Goal: Contribute content: Add original content to the website for others to see

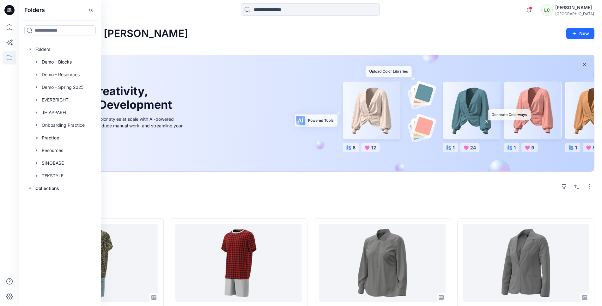
click at [179, 44] on div "Welcome back, Lynne New New Unleash Creativity, Speed Up Development Explore id…" at bounding box center [310, 306] width 583 height 572
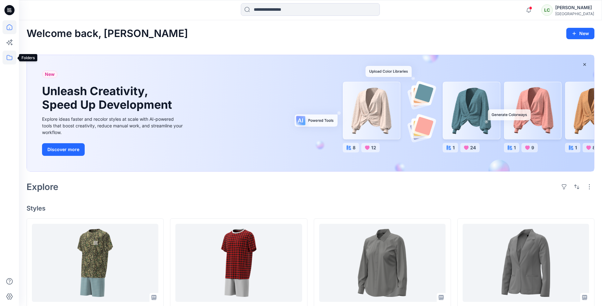
click at [9, 57] on icon at bounding box center [10, 58] width 14 height 14
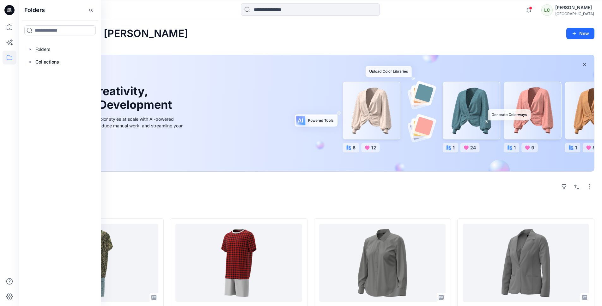
scroll to position [0, 0]
drag, startPoint x: 47, startPoint y: 50, endPoint x: 43, endPoint y: 50, distance: 4.1
click at [46, 50] on div at bounding box center [60, 49] width 72 height 13
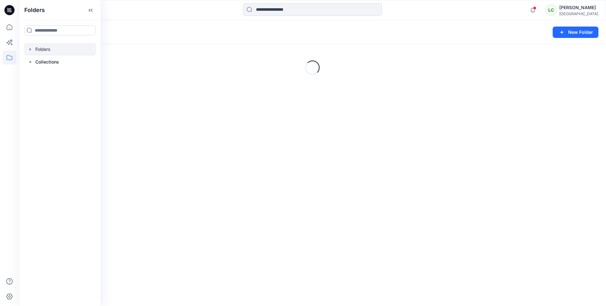
click at [31, 49] on icon "button" at bounding box center [30, 49] width 1 height 2
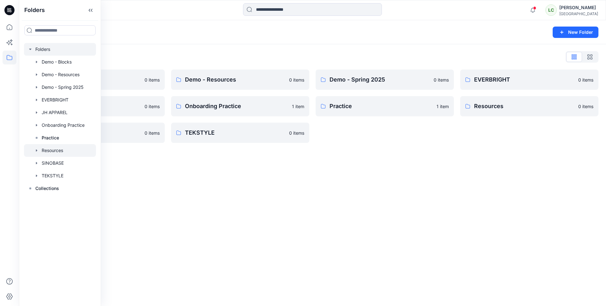
click at [58, 151] on div at bounding box center [60, 150] width 72 height 13
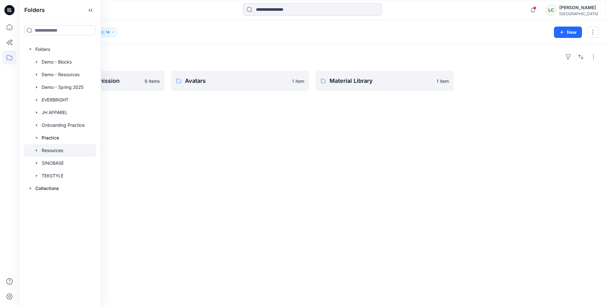
drag, startPoint x: 280, startPoint y: 135, endPoint x: 268, endPoint y: 135, distance: 12.3
click at [280, 135] on div "Folders BW Studio Block Submission 9 items Avatars 1 item Material Library 1 it…" at bounding box center [312, 174] width 587 height 261
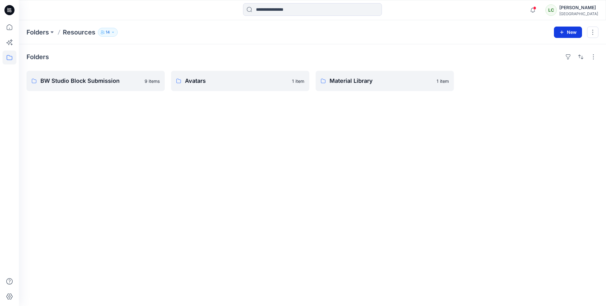
click at [565, 33] on button "New" at bounding box center [568, 32] width 28 height 11
click at [542, 60] on p "New Folder" at bounding box center [549, 60] width 23 height 7
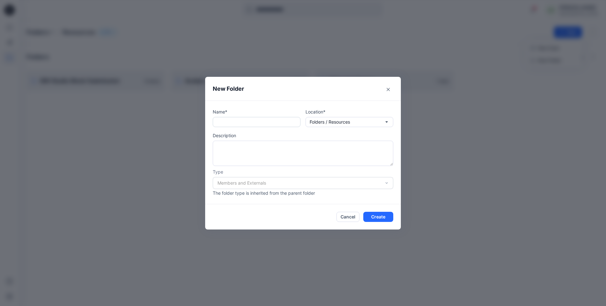
click at [268, 123] on input "text" at bounding box center [257, 122] width 88 height 10
type input "***"
click at [304, 152] on textarea at bounding box center [303, 153] width 181 height 25
click at [345, 187] on div "Members and Externals" at bounding box center [303, 183] width 181 height 12
click at [381, 218] on button "Create" at bounding box center [378, 217] width 30 height 10
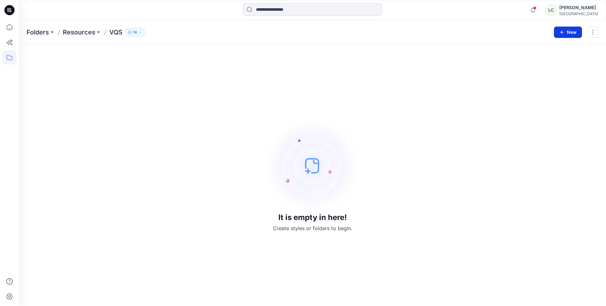
click at [561, 32] on icon "button" at bounding box center [562, 32] width 5 height 5
click at [398, 117] on div "It is empty in here! Create styles or folders to begin." at bounding box center [313, 175] width 572 height 246
click at [591, 36] on button "button" at bounding box center [592, 32] width 11 height 11
click at [92, 33] on p "Resources" at bounding box center [79, 32] width 33 height 9
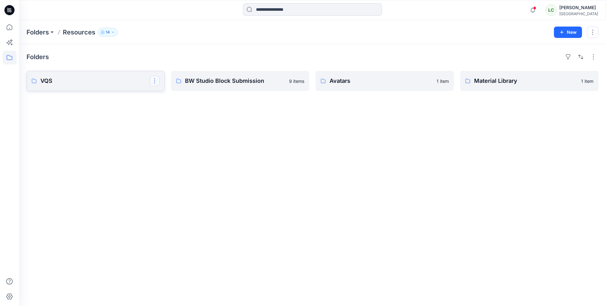
click at [154, 81] on button "button" at bounding box center [155, 81] width 10 height 10
click at [95, 82] on p "VQS" at bounding box center [94, 80] width 109 height 9
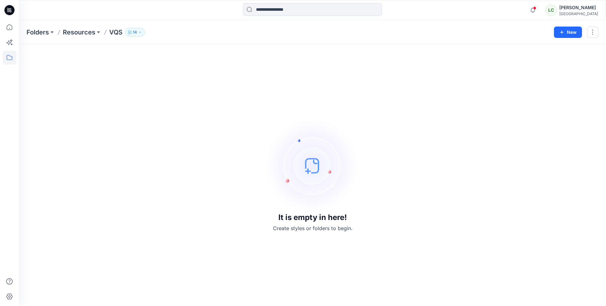
click at [310, 161] on img at bounding box center [312, 165] width 95 height 95
click at [564, 33] on icon "button" at bounding box center [562, 32] width 5 height 5
click at [550, 48] on p "New Style" at bounding box center [548, 48] width 21 height 8
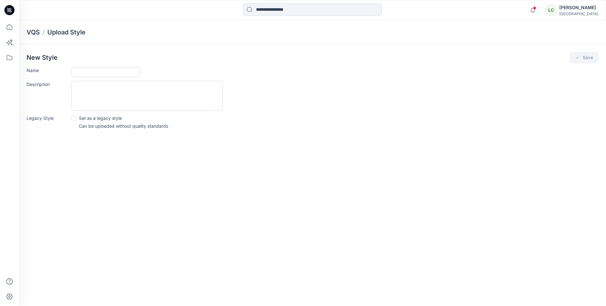
click at [108, 74] on input "Name" at bounding box center [105, 72] width 69 height 10
type input "***"
click at [206, 97] on textarea "Description" at bounding box center [147, 96] width 152 height 30
click at [95, 87] on textarea "**********" at bounding box center [147, 96] width 152 height 30
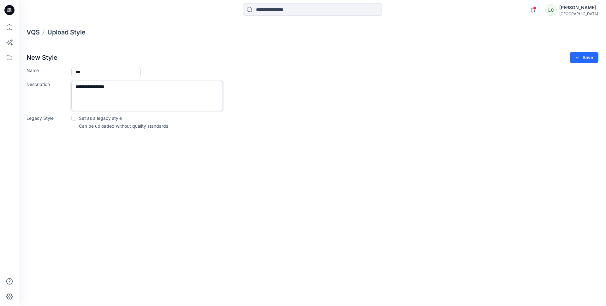
type textarea "**********"
drag, startPoint x: 75, startPoint y: 73, endPoint x: 84, endPoint y: 85, distance: 14.5
click at [75, 73] on input "***" at bounding box center [105, 72] width 69 height 10
paste input "*********"
type input "**********"
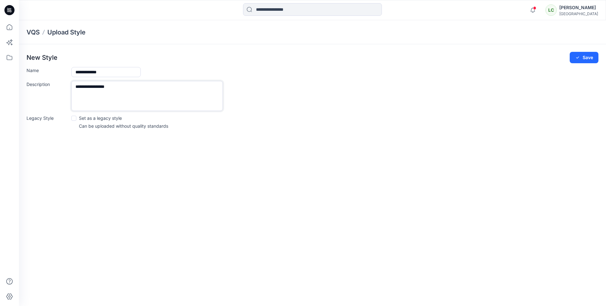
click at [152, 97] on textarea "**********" at bounding box center [147, 96] width 152 height 30
click at [591, 60] on button "Save" at bounding box center [584, 57] width 29 height 11
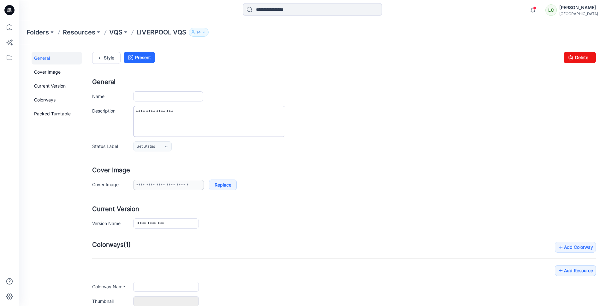
type input "**********"
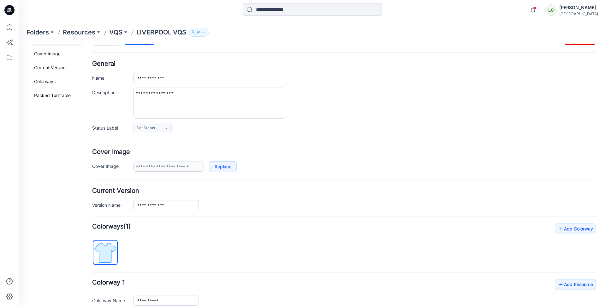
scroll to position [19, 0]
click at [225, 168] on link "Replace" at bounding box center [223, 166] width 28 height 11
type input "**********"
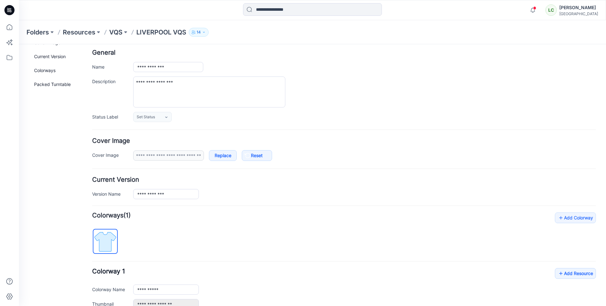
scroll to position [0, 0]
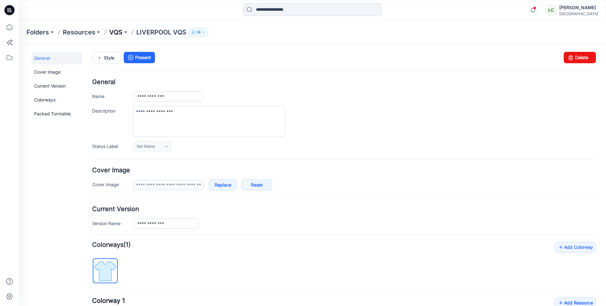
click at [119, 33] on p "VQS" at bounding box center [115, 32] width 13 height 9
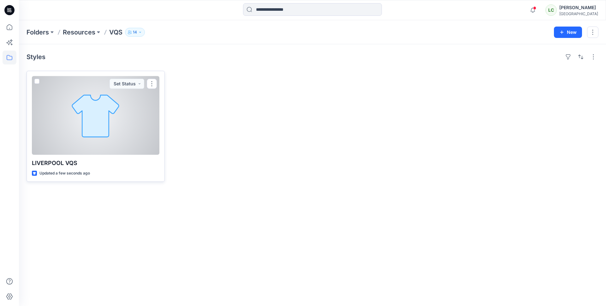
click at [63, 149] on div at bounding box center [96, 115] width 128 height 79
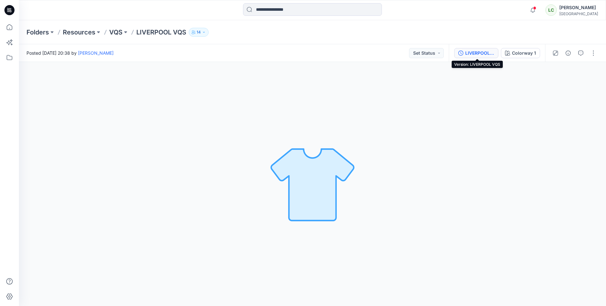
click at [468, 52] on div "LIVERPOOL VQS" at bounding box center [479, 53] width 29 height 7
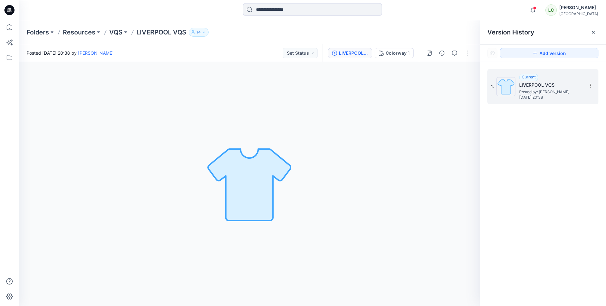
click at [522, 87] on h5 "LIVERPOOL VQS" at bounding box center [550, 85] width 63 height 8
click at [594, 86] on section at bounding box center [590, 85] width 10 height 10
click at [430, 101] on div "Colorway 1 Loading... Material Properties Loading..." at bounding box center [249, 184] width 461 height 244
drag, startPoint x: 594, startPoint y: 33, endPoint x: 569, endPoint y: 42, distance: 26.0
click at [594, 33] on icon at bounding box center [593, 32] width 5 height 5
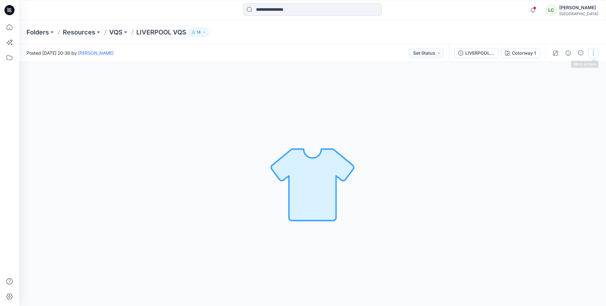
click at [596, 54] on button "button" at bounding box center [594, 53] width 10 height 10
click at [513, 54] on div "Colorway 1" at bounding box center [524, 53] width 24 height 7
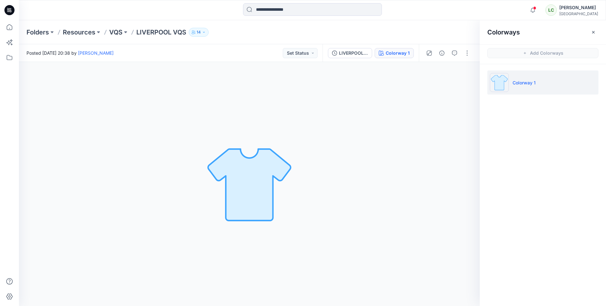
click at [533, 84] on p "Colorway 1" at bounding box center [524, 82] width 23 height 7
click at [357, 54] on div "LIVERPOOL VQS" at bounding box center [353, 53] width 29 height 7
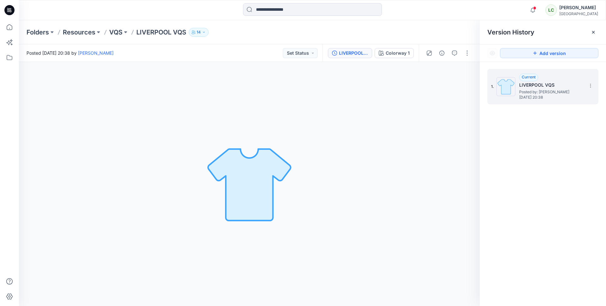
click at [535, 80] on div "Current" at bounding box center [528, 78] width 19 height 8
click at [597, 86] on div "1. Current LIVERPOOL VQS Posted by: Lynne Choi Thursday, August 28, 2025 20:38" at bounding box center [543, 86] width 111 height 35
click at [593, 87] on icon at bounding box center [590, 85] width 5 height 5
drag, startPoint x: 397, startPoint y: 80, endPoint x: 387, endPoint y: 79, distance: 10.2
click at [396, 80] on div "Colorway 1 Loading... Material Properties Loading..." at bounding box center [249, 184] width 461 height 244
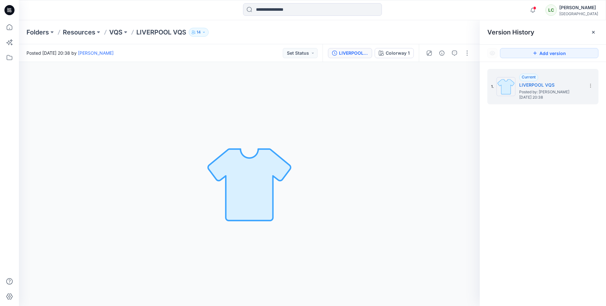
click at [243, 209] on img at bounding box center [249, 184] width 88 height 88
click at [469, 55] on button "button" at bounding box center [467, 53] width 10 height 10
drag, startPoint x: 594, startPoint y: 31, endPoint x: 487, endPoint y: 62, distance: 111.6
click at [594, 31] on icon at bounding box center [593, 32] width 3 height 3
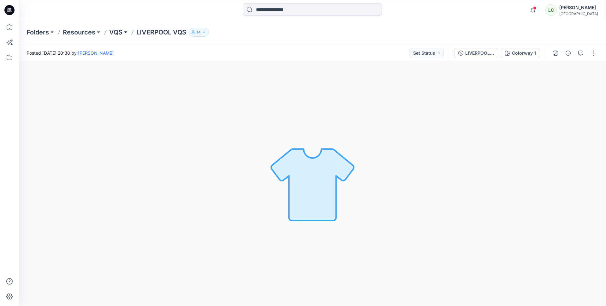
drag, startPoint x: 129, startPoint y: 33, endPoint x: 124, endPoint y: 33, distance: 5.4
click at [129, 33] on div "Folders Resources VQS LIVERPOOL VQS 14" at bounding box center [288, 32] width 523 height 9
click at [593, 52] on button "button" at bounding box center [594, 53] width 10 height 10
click at [538, 89] on button "Edit" at bounding box center [567, 86] width 58 height 12
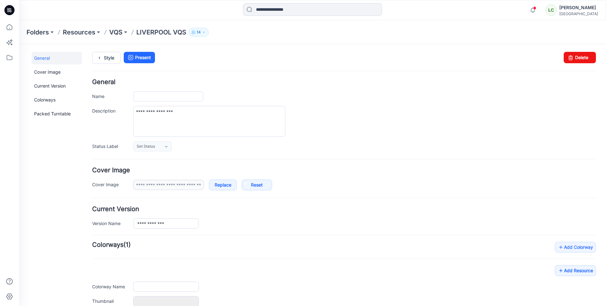
type input "**********"
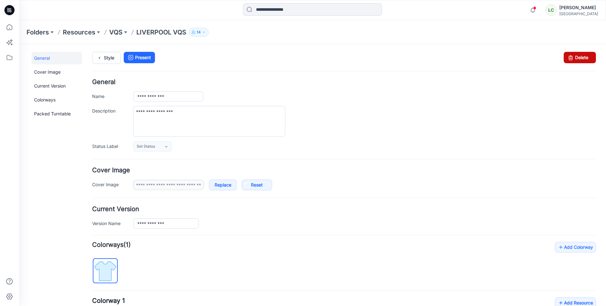
click at [575, 59] on link "Delete" at bounding box center [580, 57] width 32 height 11
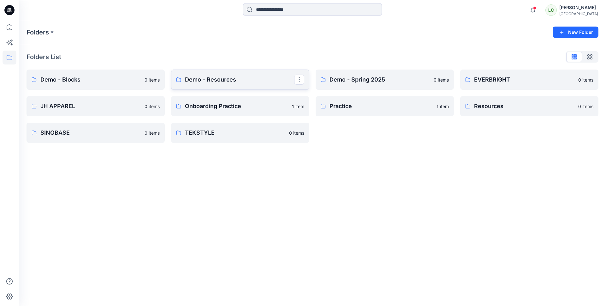
click at [245, 83] on p "Demo - Resources" at bounding box center [239, 79] width 109 height 9
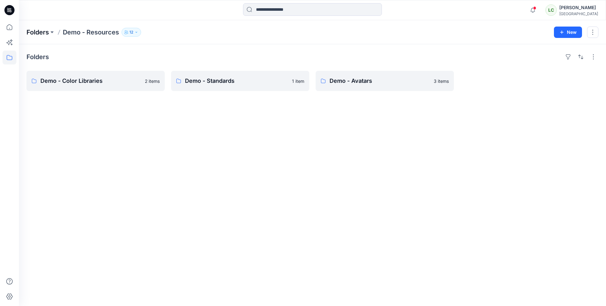
click at [48, 33] on p "Folders" at bounding box center [38, 32] width 22 height 9
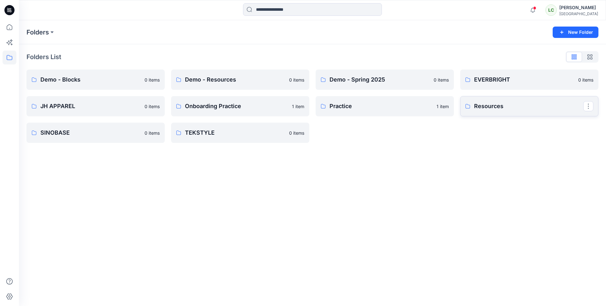
click at [486, 103] on p "Resources" at bounding box center [528, 106] width 109 height 9
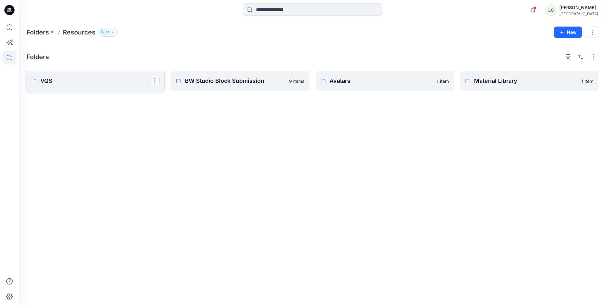
click at [155, 82] on button "button" at bounding box center [155, 81] width 10 height 10
click at [165, 97] on p "Edit" at bounding box center [166, 95] width 8 height 7
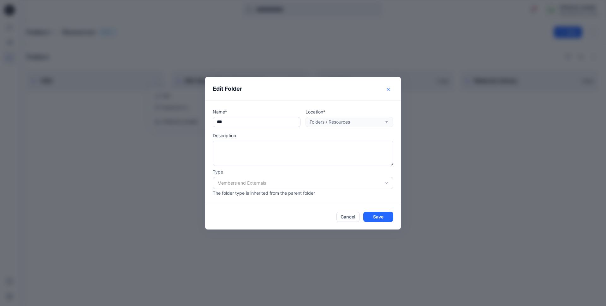
click at [389, 91] on button "Close" at bounding box center [388, 89] width 10 height 10
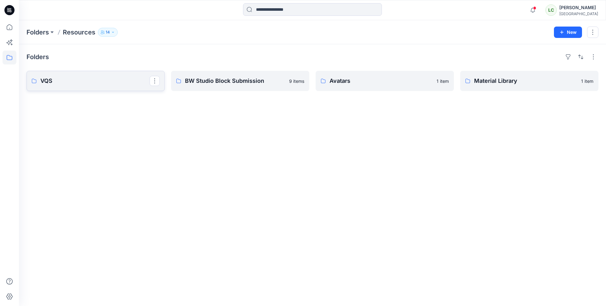
click at [77, 83] on p "VQS" at bounding box center [94, 80] width 109 height 9
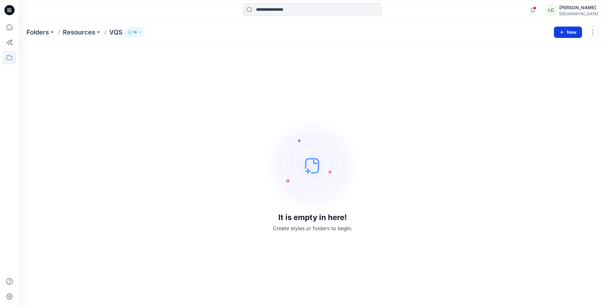
click at [562, 33] on icon "button" at bounding box center [561, 31] width 3 height 3
click at [548, 59] on p "New Folder" at bounding box center [549, 60] width 23 height 7
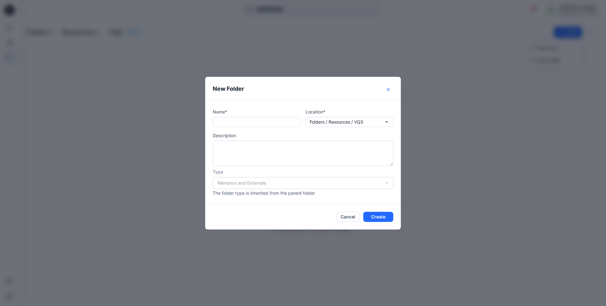
click at [388, 89] on icon "Close" at bounding box center [388, 88] width 3 height 3
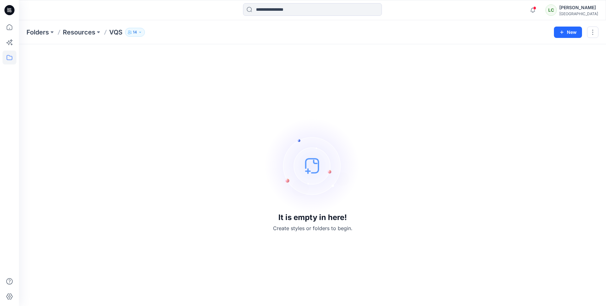
click at [563, 39] on div "Folders Resources VQS 14 New" at bounding box center [312, 32] width 587 height 24
click at [594, 32] on button "button" at bounding box center [592, 32] width 11 height 11
click at [567, 31] on button "New" at bounding box center [568, 32] width 28 height 11
click at [551, 47] on p "New Style" at bounding box center [548, 48] width 21 height 8
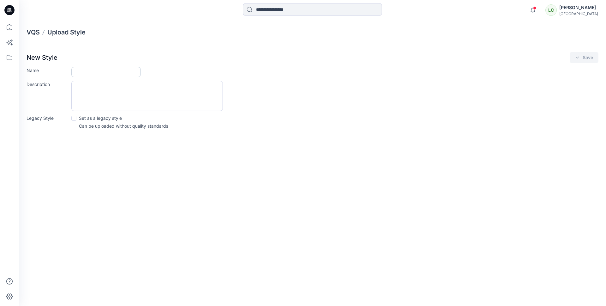
click at [76, 70] on input "Name" at bounding box center [105, 72] width 69 height 10
type input "**********"
click at [94, 89] on textarea "Description" at bounding box center [147, 96] width 152 height 30
type textarea "****"
click at [584, 55] on button "Save" at bounding box center [584, 57] width 29 height 11
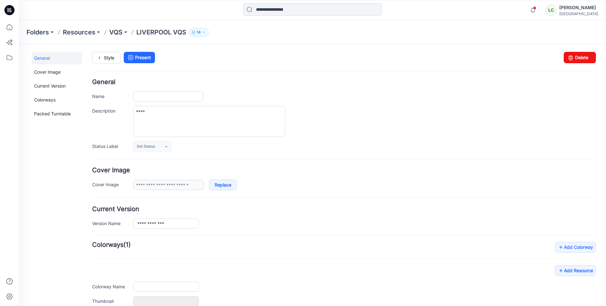
type input "**********"
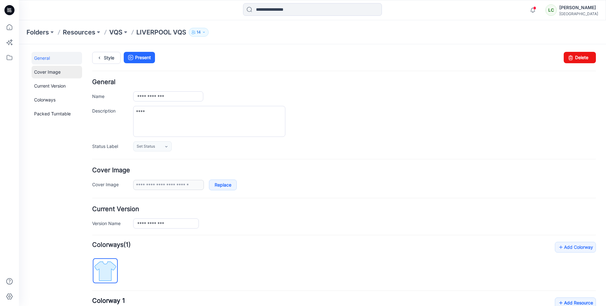
click at [55, 69] on link "Cover Image" at bounding box center [57, 72] width 51 height 13
click at [53, 86] on link "Current Version" at bounding box center [57, 86] width 51 height 13
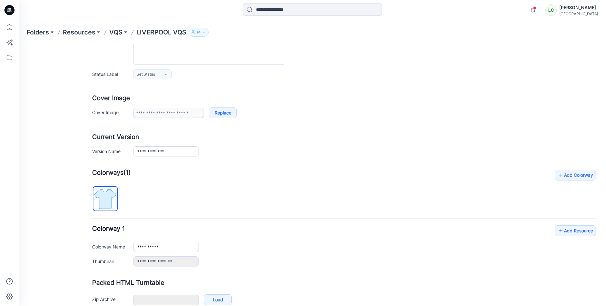
scroll to position [105, 0]
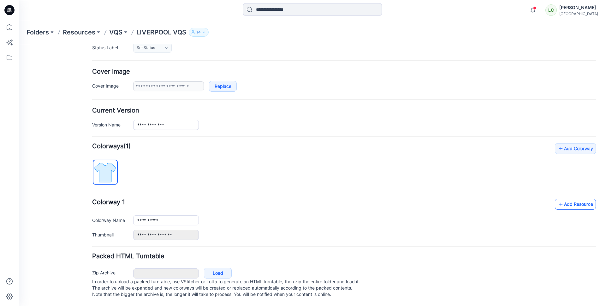
click at [565, 192] on div "**********" at bounding box center [344, 191] width 504 height 97
click at [564, 199] on link "Add Resource" at bounding box center [575, 204] width 41 height 11
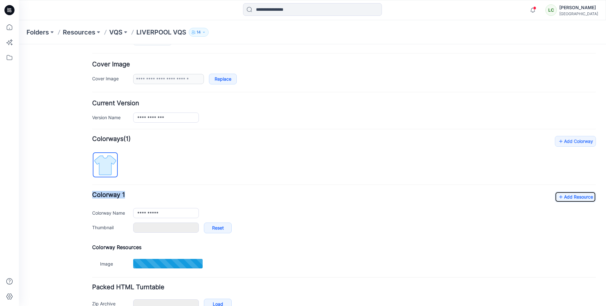
scroll to position [143, 0]
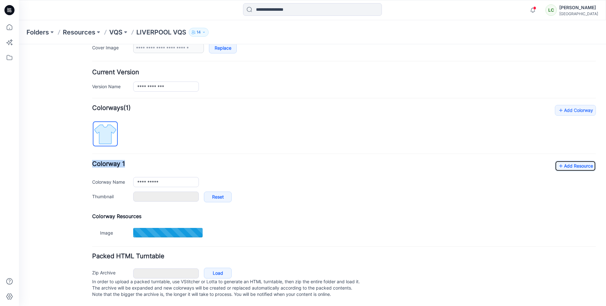
type input "**********"
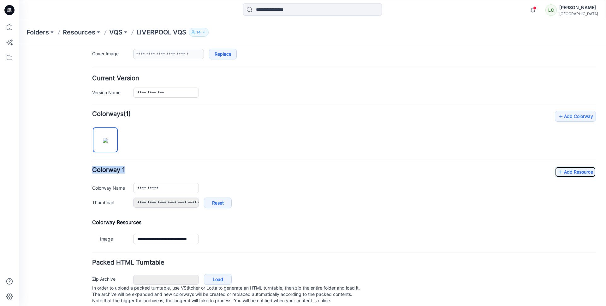
scroll to position [143, 0]
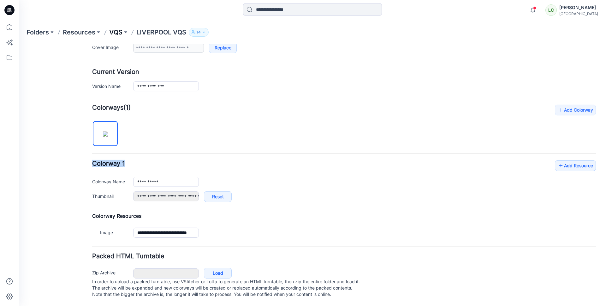
click at [117, 33] on p "VQS" at bounding box center [115, 32] width 13 height 9
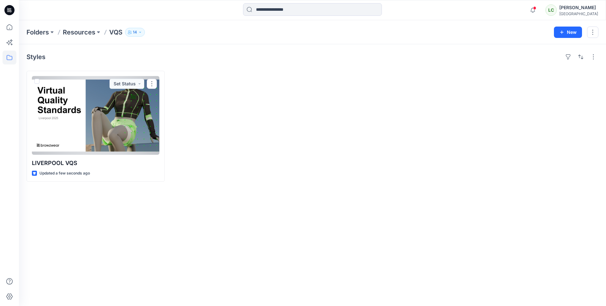
click at [81, 141] on div at bounding box center [96, 115] width 128 height 79
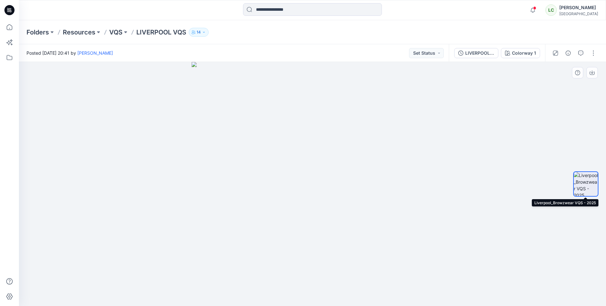
click at [591, 179] on img at bounding box center [586, 184] width 24 height 24
click at [588, 182] on img at bounding box center [586, 184] width 24 height 24
click at [592, 73] on icon "button" at bounding box center [592, 71] width 3 height 3
click at [543, 94] on div at bounding box center [312, 184] width 587 height 244
click at [254, 37] on div "Folders Resources VQS LIVERPOOL VQS 14" at bounding box center [312, 32] width 587 height 24
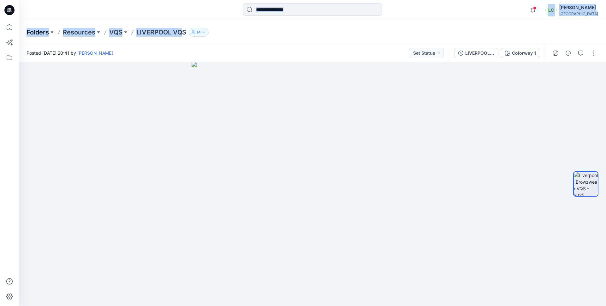
drag, startPoint x: 184, startPoint y: 33, endPoint x: 30, endPoint y: 33, distance: 153.8
click at [16, 33] on div "Notifications Your style Lecture_1 ACT1_MATERIALSTUDY is ready Tuesday, August …" at bounding box center [303, 153] width 606 height 306
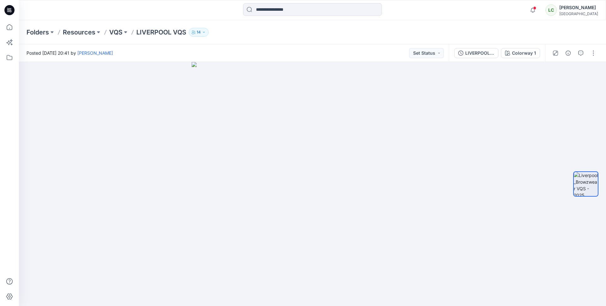
click at [174, 41] on div "Folders Resources VQS LIVERPOOL VQS 14" at bounding box center [312, 32] width 587 height 24
click at [558, 30] on div "Folders Resources VQS LIVERPOOL VQS 14" at bounding box center [312, 32] width 587 height 24
